Goal: Task Accomplishment & Management: Manage account settings

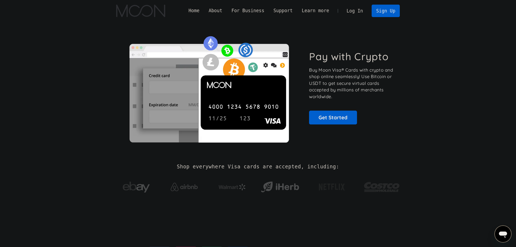
click at [355, 12] on link "Log In" at bounding box center [354, 11] width 25 height 12
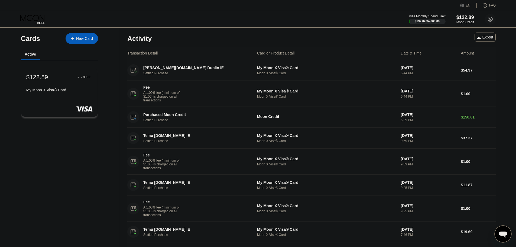
click at [42, 76] on div "$122.89" at bounding box center [37, 76] width 22 height 7
click at [28, 19] on icon at bounding box center [32, 19] width 25 height 9
click at [43, 20] on icon at bounding box center [32, 19] width 25 height 9
